Goal: Use online tool/utility: Utilize a website feature to perform a specific function

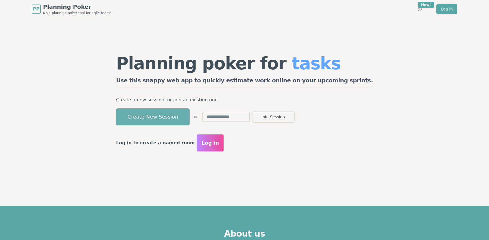
click at [185, 114] on button "Create New Session" at bounding box center [153, 116] width 74 height 17
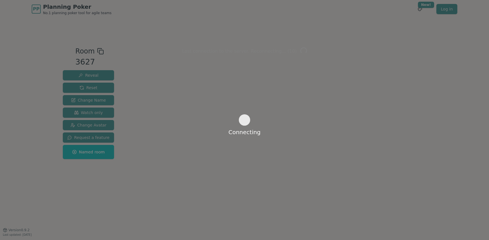
click at [139, 97] on div "Connecting" at bounding box center [244, 120] width 489 height 240
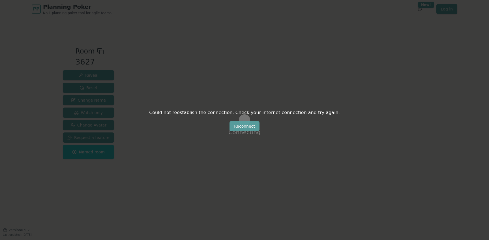
click at [250, 128] on button "Reconnect" at bounding box center [244, 126] width 30 height 10
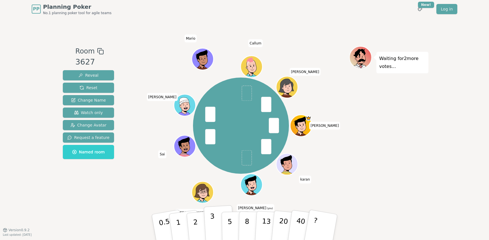
click at [217, 221] on button "3" at bounding box center [219, 227] width 31 height 44
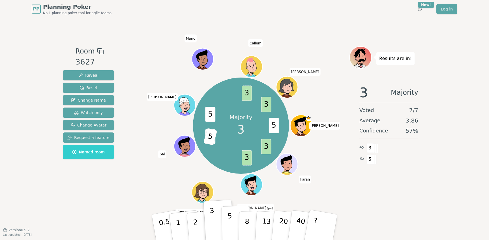
click at [228, 217] on p "5" at bounding box center [229, 227] width 5 height 31
